Goal: Task Accomplishment & Management: Use online tool/utility

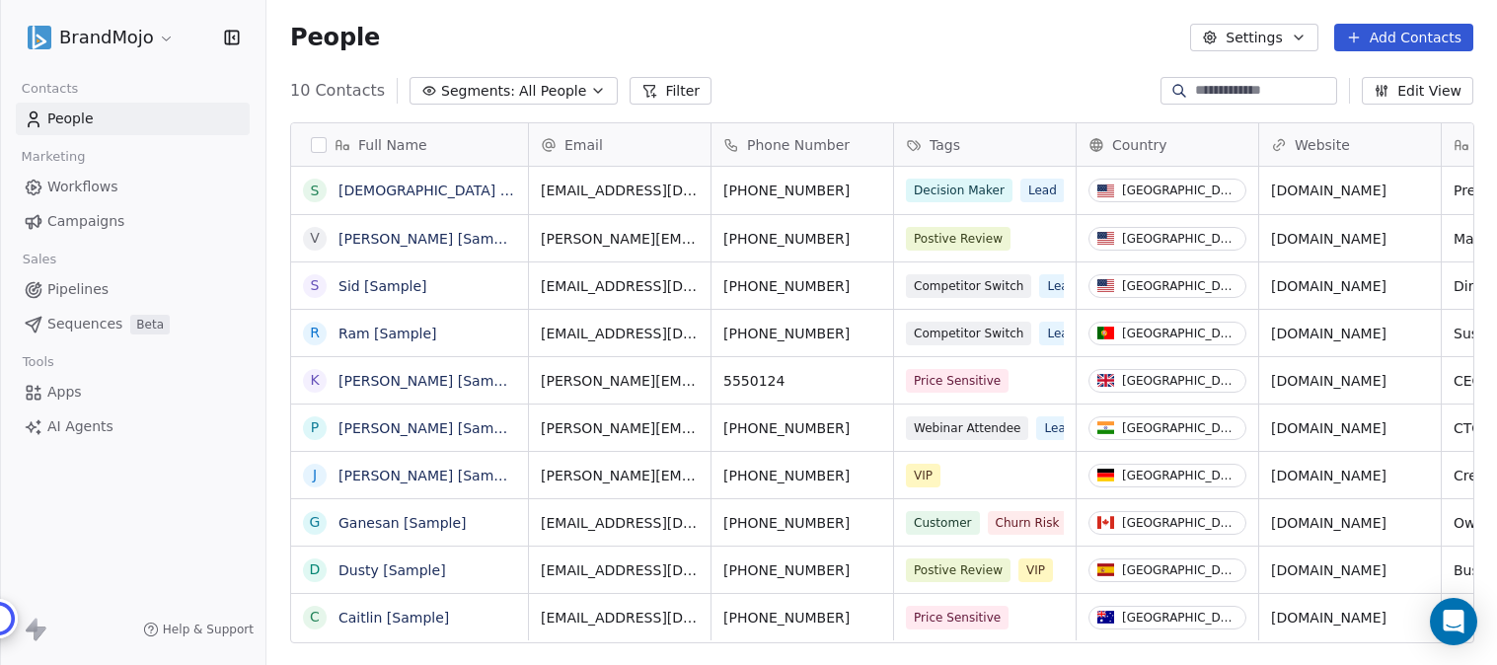
click at [160, 36] on html "BrandMojo Contacts People Marketing Workflows Campaigns Sales Pipelines Sequenc…" at bounding box center [748, 332] width 1497 height 665
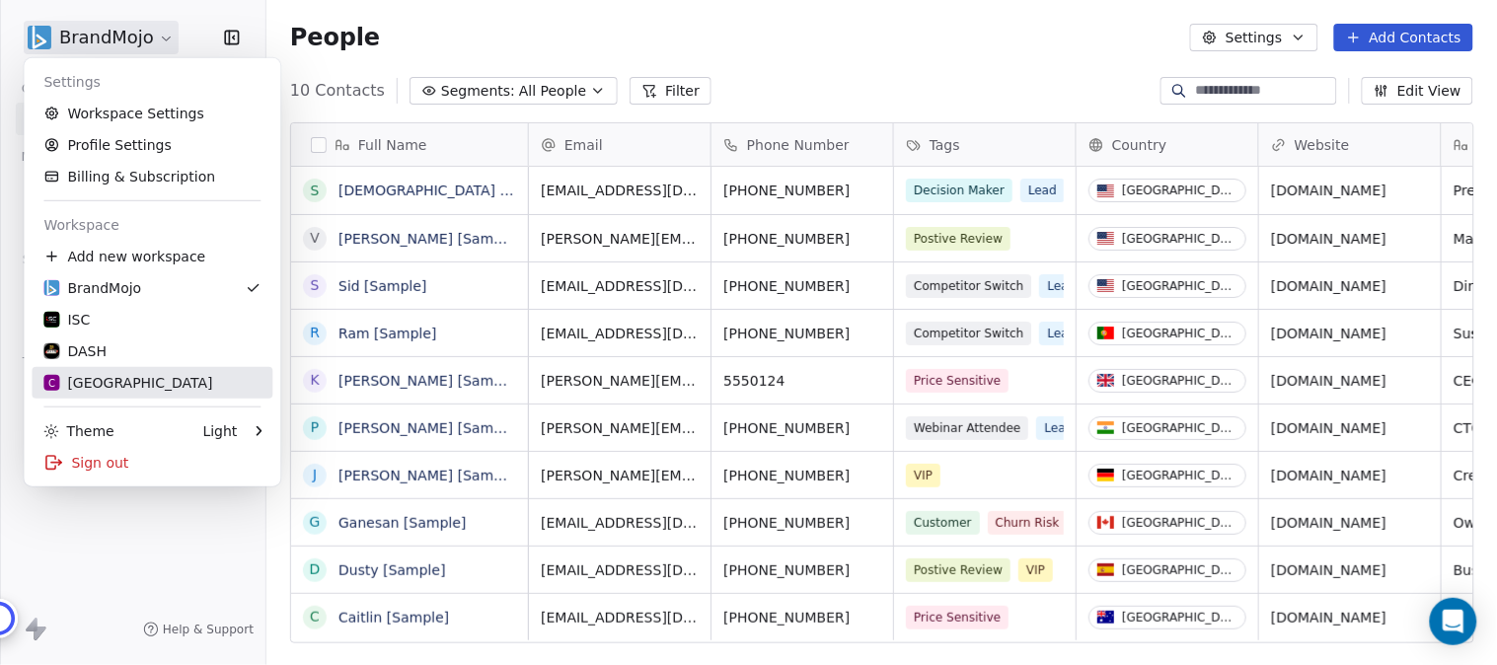
click at [131, 388] on div "C Chitrakoota School" at bounding box center [127, 383] width 169 height 20
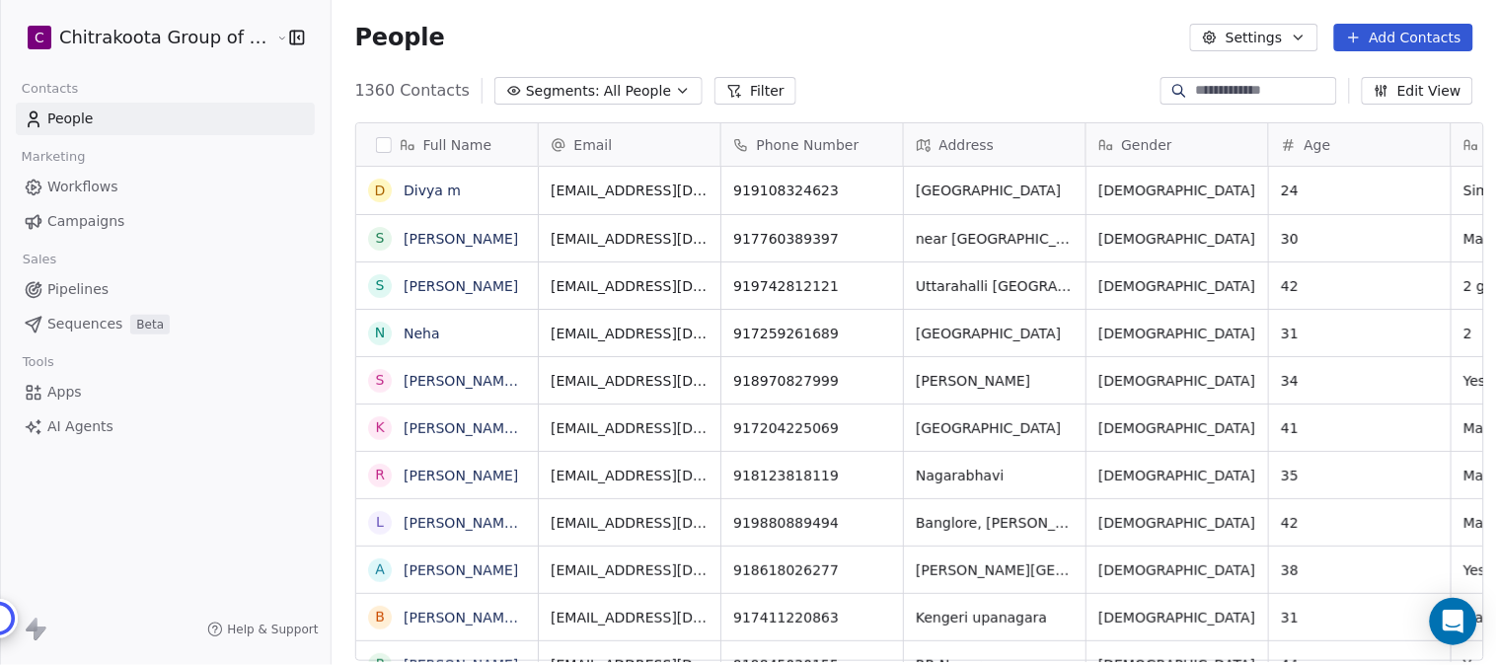
scroll to position [568, 1159]
click at [113, 187] on span "Workflows" at bounding box center [82, 187] width 71 height 21
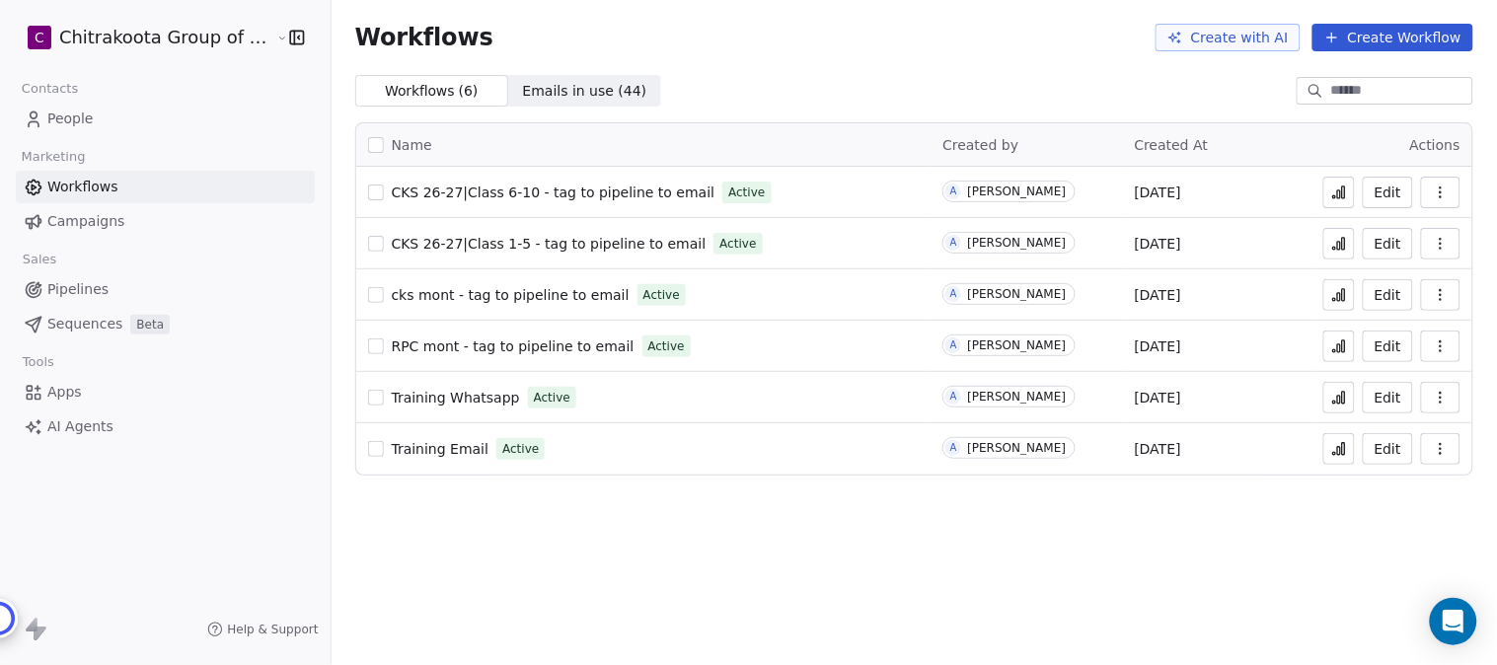
click at [454, 401] on span "Training Whatsapp" at bounding box center [456, 398] width 128 height 16
click at [368, 451] on button "button" at bounding box center [376, 449] width 16 height 16
click at [434, 451] on span "Training Email" at bounding box center [441, 449] width 98 height 16
